Goal: Transaction & Acquisition: Book appointment/travel/reservation

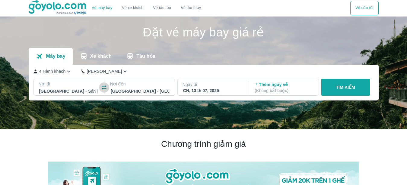
click at [103, 90] on icon "button" at bounding box center [104, 88] width 6 height 6
click at [209, 92] on div "CN, 13 th 07, 2025" at bounding box center [212, 91] width 59 height 6
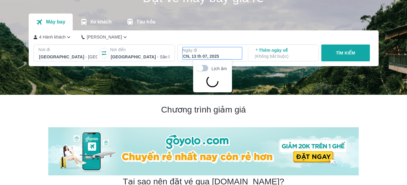
scroll to position [35, 0]
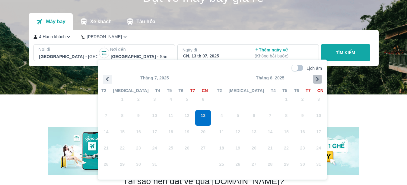
click at [316, 80] on icon "button" at bounding box center [317, 79] width 9 height 9
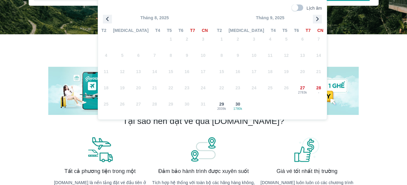
scroll to position [96, 0]
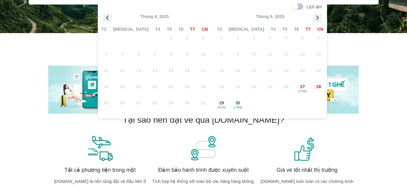
click at [318, 19] on icon "button" at bounding box center [317, 17] width 9 height 9
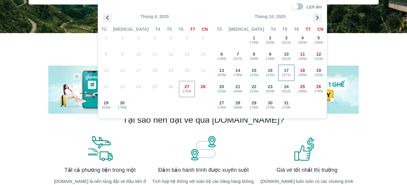
click at [287, 70] on span "17" at bounding box center [286, 71] width 5 height 6
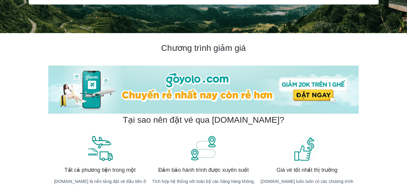
click at [303, 94] on img at bounding box center [203, 90] width 310 height 48
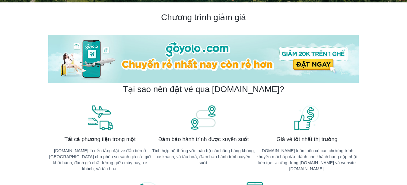
scroll to position [65, 0]
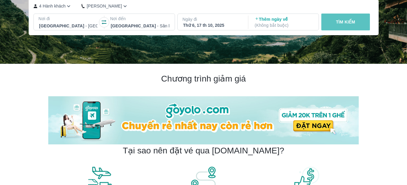
click at [351, 22] on p "TÌM KIẾM" at bounding box center [345, 22] width 19 height 6
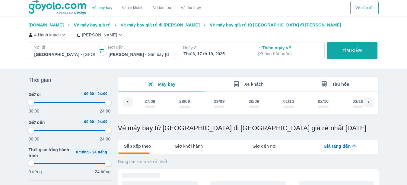
scroll to position [0, 538]
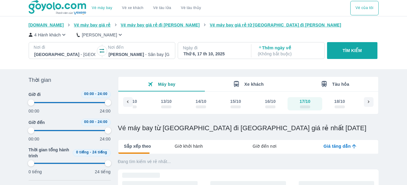
type input "97.9166666666667"
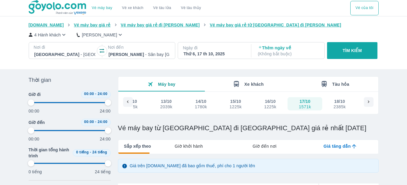
type input "97.9166666666667"
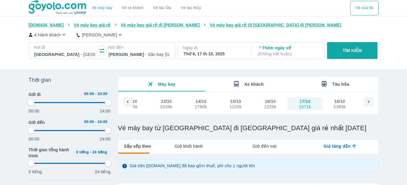
type input "97.9166666666667"
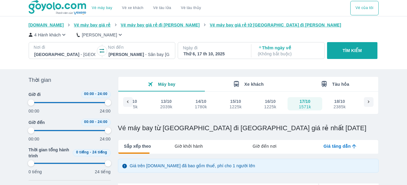
type input "97.9166666666667"
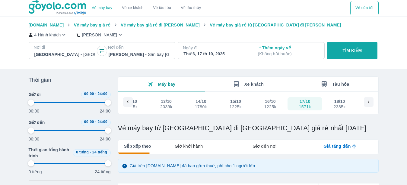
type input "97.9166666666667"
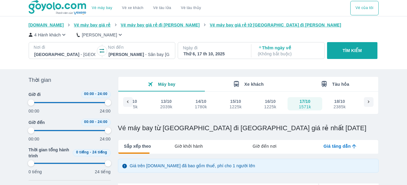
type input "97.9166666666667"
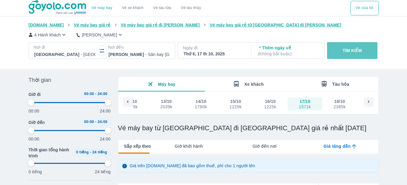
click at [350, 51] on p "TÌM KIẾM" at bounding box center [352, 51] width 19 height 6
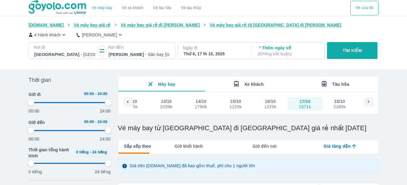
type input "97.9166666666667"
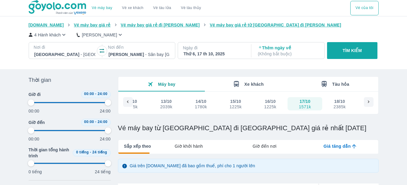
type input "97.9166666666667"
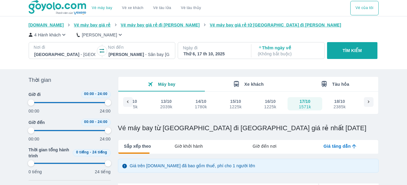
type input "97.9166666666667"
click at [306, 107] on div "1571k" at bounding box center [305, 107] width 12 height 5
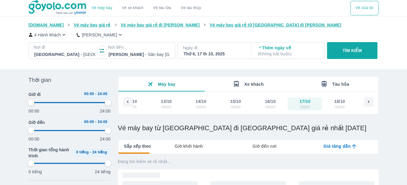
type input "97.9166666666667"
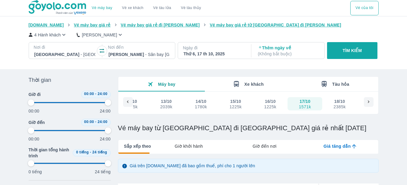
scroll to position [62, 0]
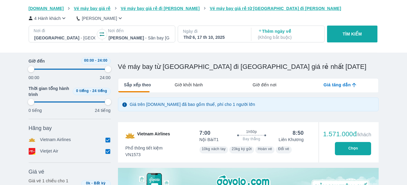
type input "97.9166666666667"
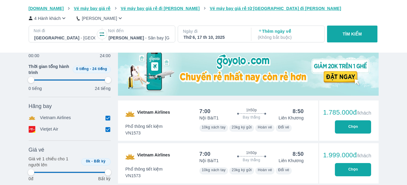
scroll to position [185, 0]
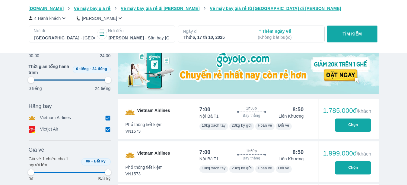
type input "97.9166666666667"
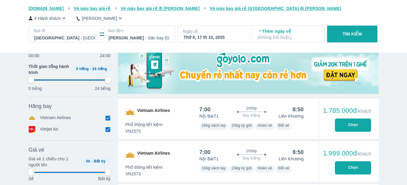
type input "97.9166666666667"
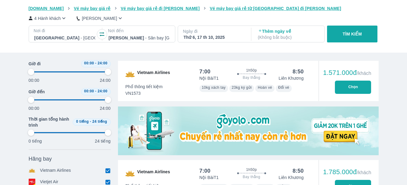
type input "97.9166666666667"
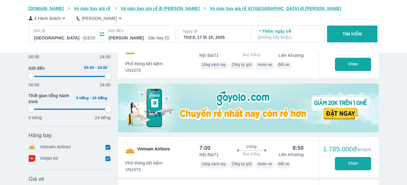
scroll to position [183, 0]
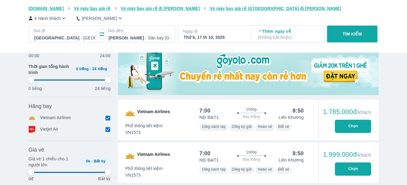
type input "97.9166666666667"
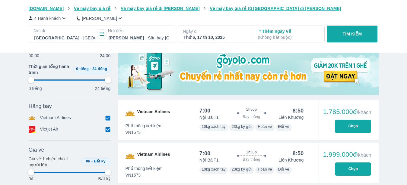
type input "97.9166666666667"
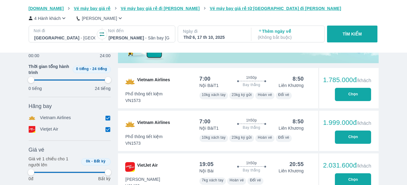
type input "97.9166666666667"
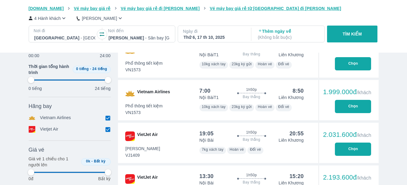
type input "97.9166666666667"
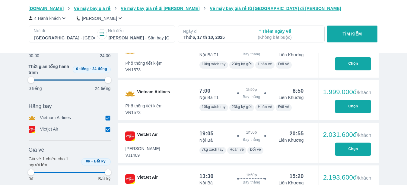
type input "97.9166666666667"
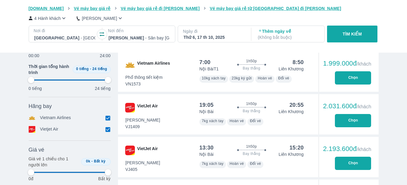
type input "97.9166666666667"
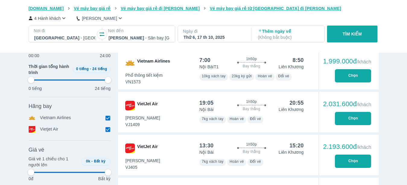
type input "97.9166666666667"
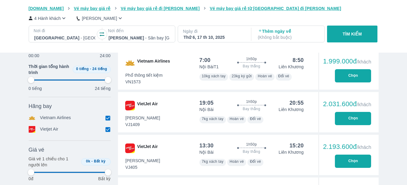
type input "97.9166666666667"
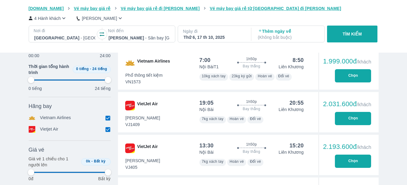
type input "97.9166666666667"
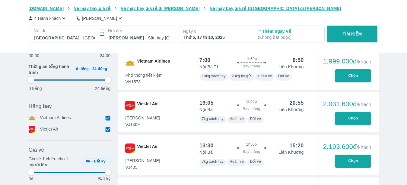
type input "97.9166666666667"
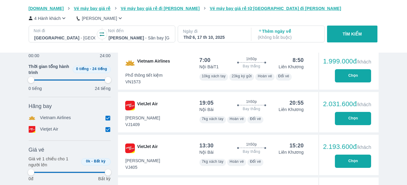
type input "97.9166666666667"
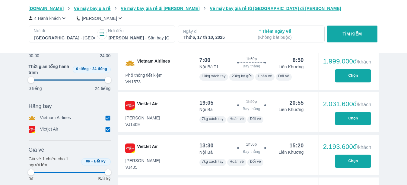
type input "97.9166666666667"
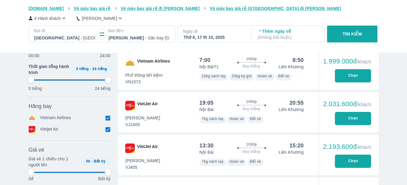
type input "97.9166666666667"
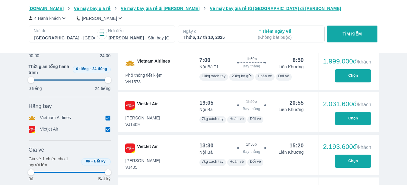
type input "97.9166666666667"
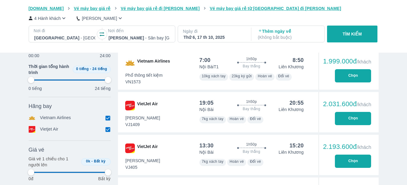
type input "97.9166666666667"
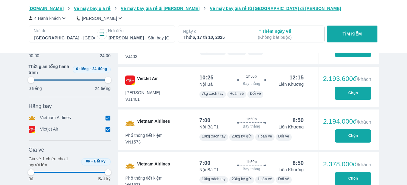
type input "97.9166666666667"
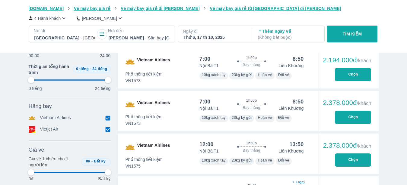
type input "97.9166666666667"
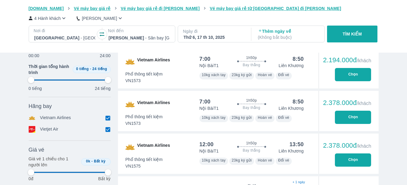
type input "97.9166666666667"
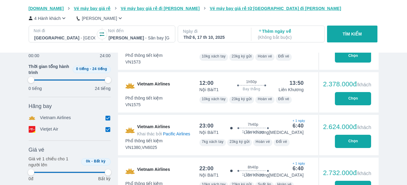
scroll to position [615, 0]
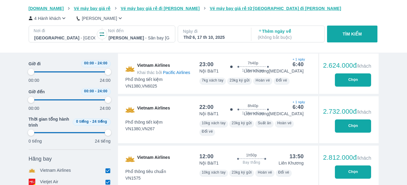
type input "97.9166666666667"
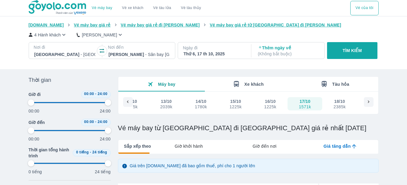
type input "97.9166666666667"
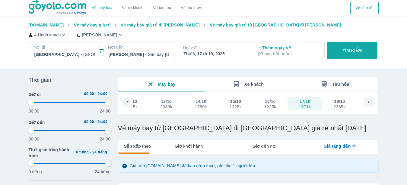
type input "97.9166666666667"
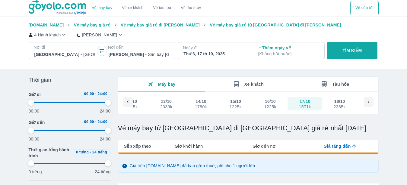
type input "97.9166666666667"
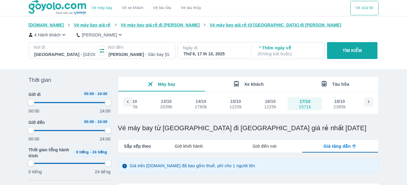
type input "97.9166666666667"
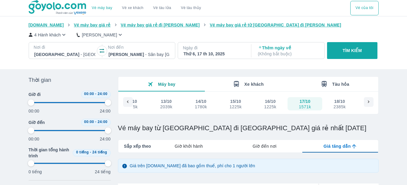
type input "97.9166666666667"
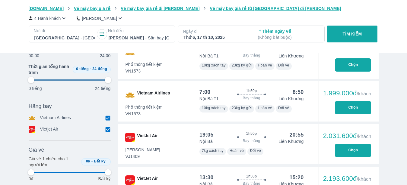
scroll to position [246, 0]
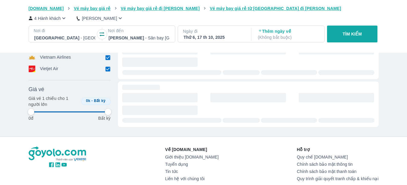
scroll to position [0, 538]
type input "97.9166666666667"
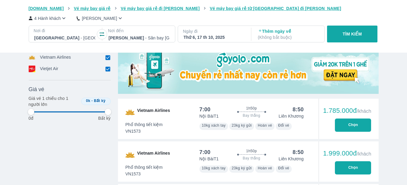
type input "97.9166666666667"
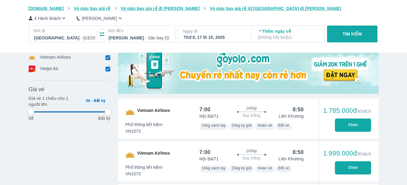
type input "97.9166666666667"
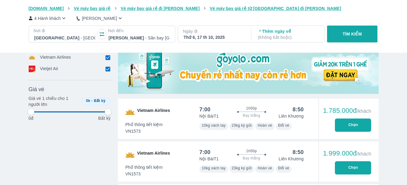
type input "97.9166666666667"
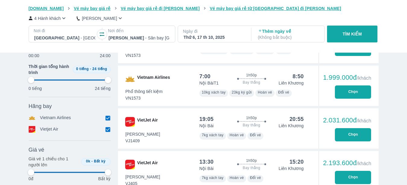
type input "97.9166666666667"
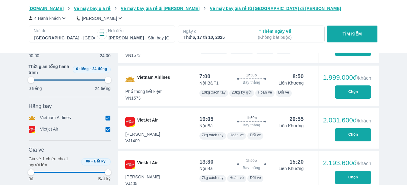
type input "97.9166666666667"
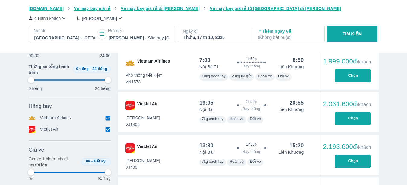
type input "97.9166666666667"
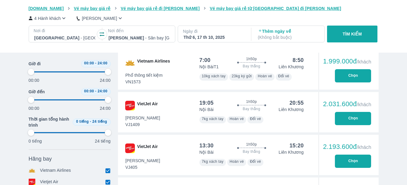
type input "97.9166666666667"
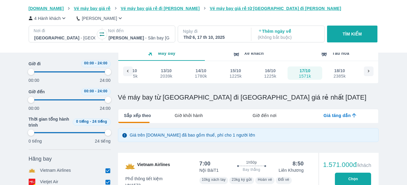
type input "97.9166666666667"
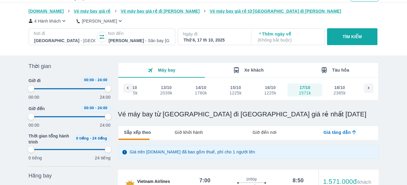
scroll to position [0, 0]
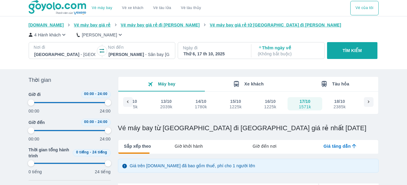
type input "97.9166666666667"
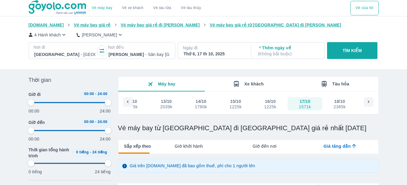
type input "97.9166666666667"
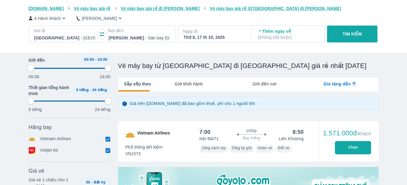
scroll to position [65, 0]
